Goal: Information Seeking & Learning: Learn about a topic

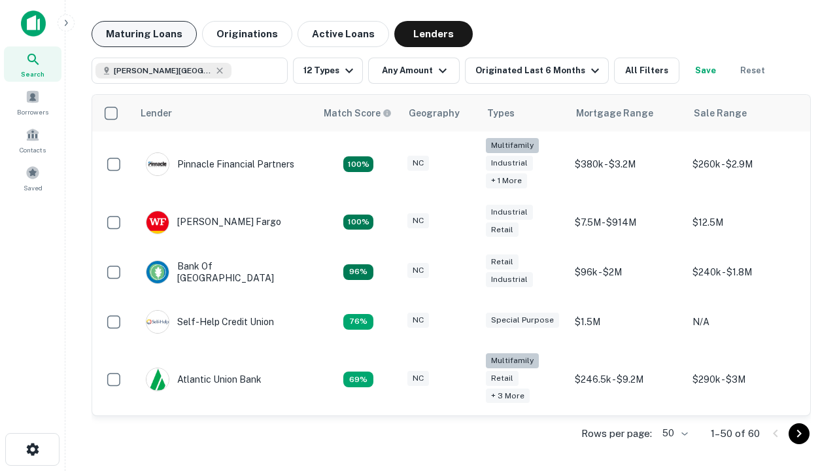
click at [144, 34] on button "Maturing Loans" at bounding box center [144, 34] width 105 height 26
